Goal: Task Accomplishment & Management: Use online tool/utility

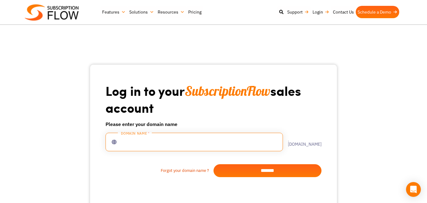
click at [143, 139] on input "text" at bounding box center [194, 142] width 177 height 19
type input "********"
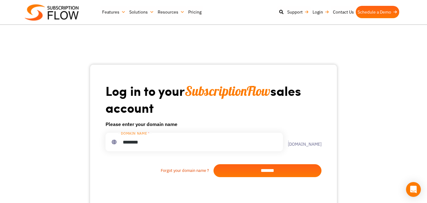
click at [257, 169] on input "*******" at bounding box center [268, 170] width 108 height 13
